Goal: Task Accomplishment & Management: Complete application form

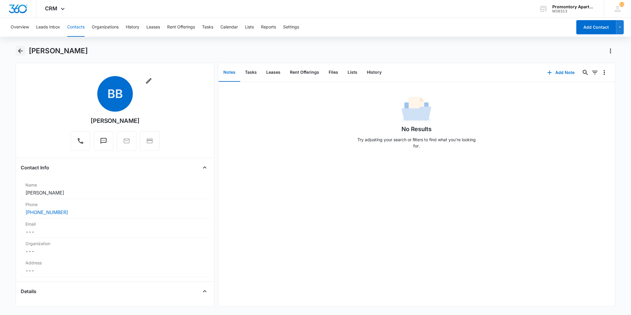
click at [17, 49] on icon "Back" at bounding box center [20, 50] width 7 height 7
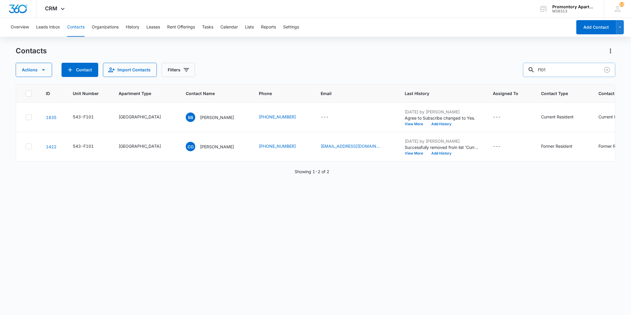
click at [566, 69] on input "f101" at bounding box center [569, 70] width 92 height 14
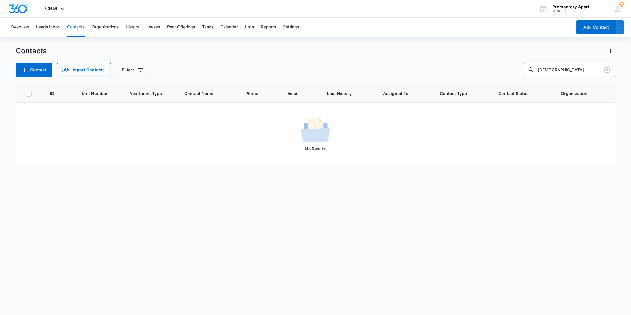
type input "christian"
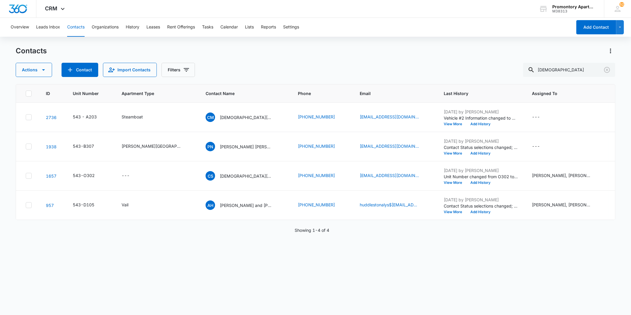
click at [479, 311] on div "Contacts Actions Contact Import Contacts Filters christian ID Unit Number Apart…" at bounding box center [315, 180] width 599 height 268
click at [596, 27] on button "Add Contact" at bounding box center [596, 27] width 40 height 14
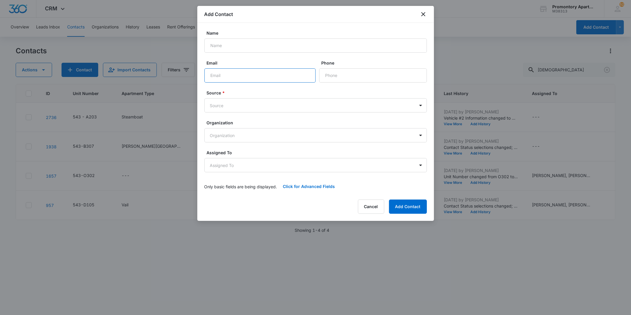
click at [283, 74] on input "Email" at bounding box center [259, 75] width 111 height 14
click at [289, 45] on input "Name" at bounding box center [315, 45] width 223 height 14
type input "Christian Lopez, Rylie Ingram"
drag, startPoint x: 273, startPoint y: 205, endPoint x: 274, endPoint y: 199, distance: 5.4
click at [274, 201] on div "Cancel Add Contact" at bounding box center [315, 206] width 223 height 14
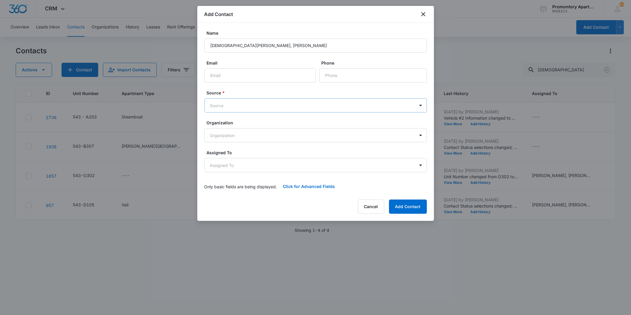
click at [238, 102] on body "CRM Apps Reputation Websites Forms CRM Email Social Content Intelligence Files …" at bounding box center [315, 157] width 631 height 315
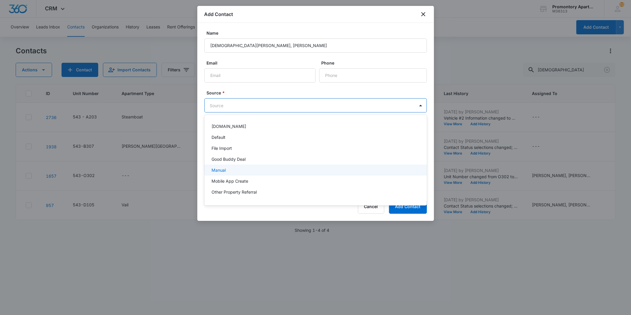
click at [224, 171] on p "Manual" at bounding box center [219, 170] width 14 height 6
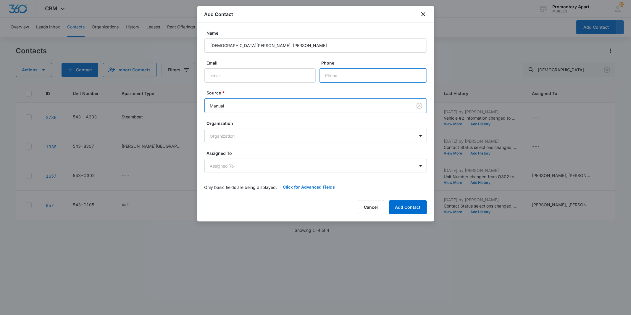
click at [359, 73] on input "Phone" at bounding box center [373, 75] width 108 height 14
paste input "(970) 466-4372"
type input "(970) 466-4372"
click at [294, 211] on div "Cancel Add Contact" at bounding box center [315, 207] width 223 height 14
click at [413, 206] on button "Add Contact" at bounding box center [408, 207] width 38 height 14
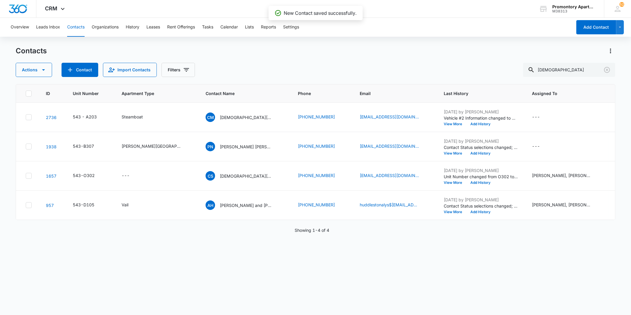
click at [66, 26] on div "Overview Leads Inbox Contacts Organizations History Leases Rent Offerings Tasks…" at bounding box center [289, 27] width 565 height 19
click at [77, 28] on button "Contacts" at bounding box center [75, 27] width 17 height 19
click at [607, 70] on icon "Clear" at bounding box center [607, 70] width 6 height 6
